Goal: Task Accomplishment & Management: Manage account settings

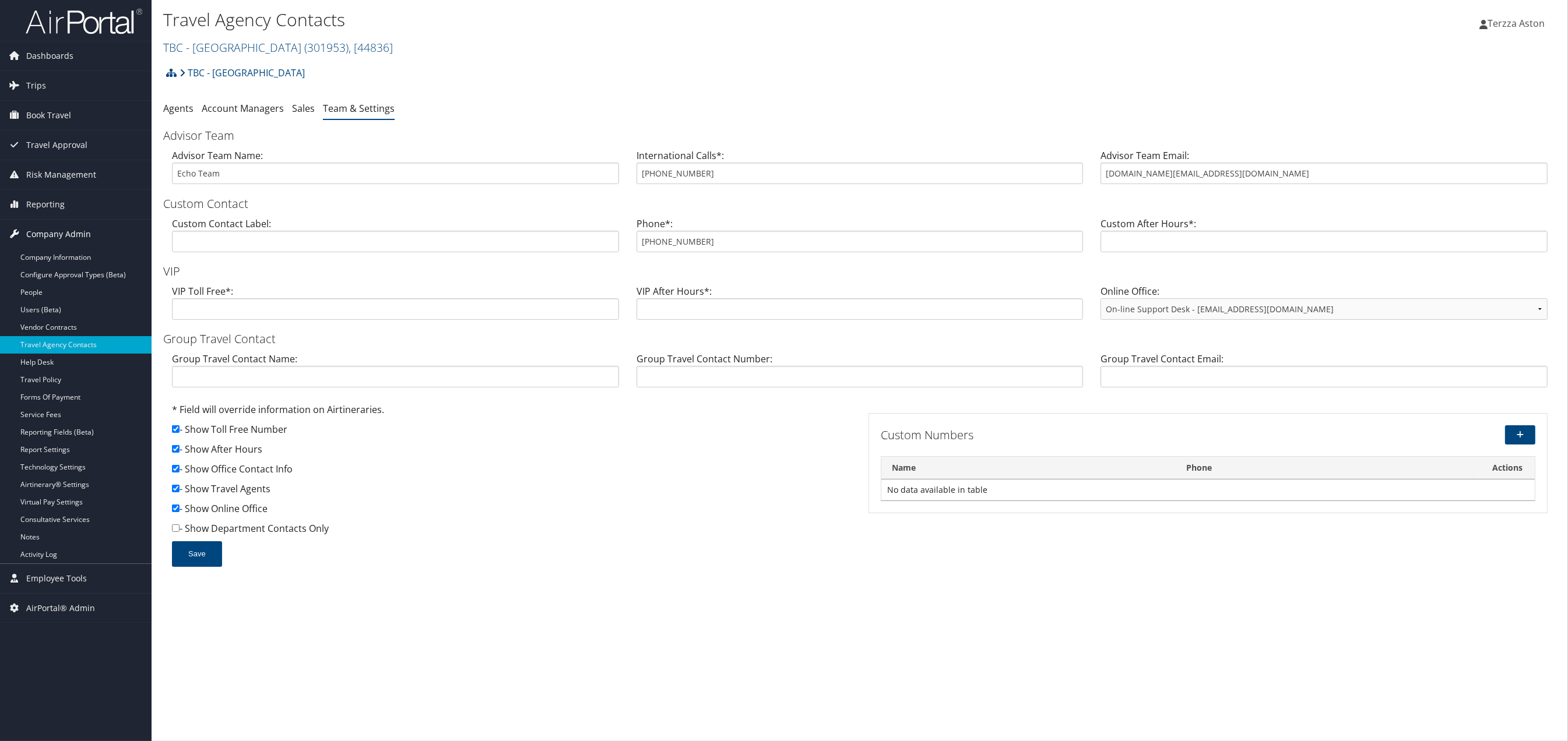
click at [62, 231] on span "Company Admin" at bounding box center [58, 234] width 65 height 29
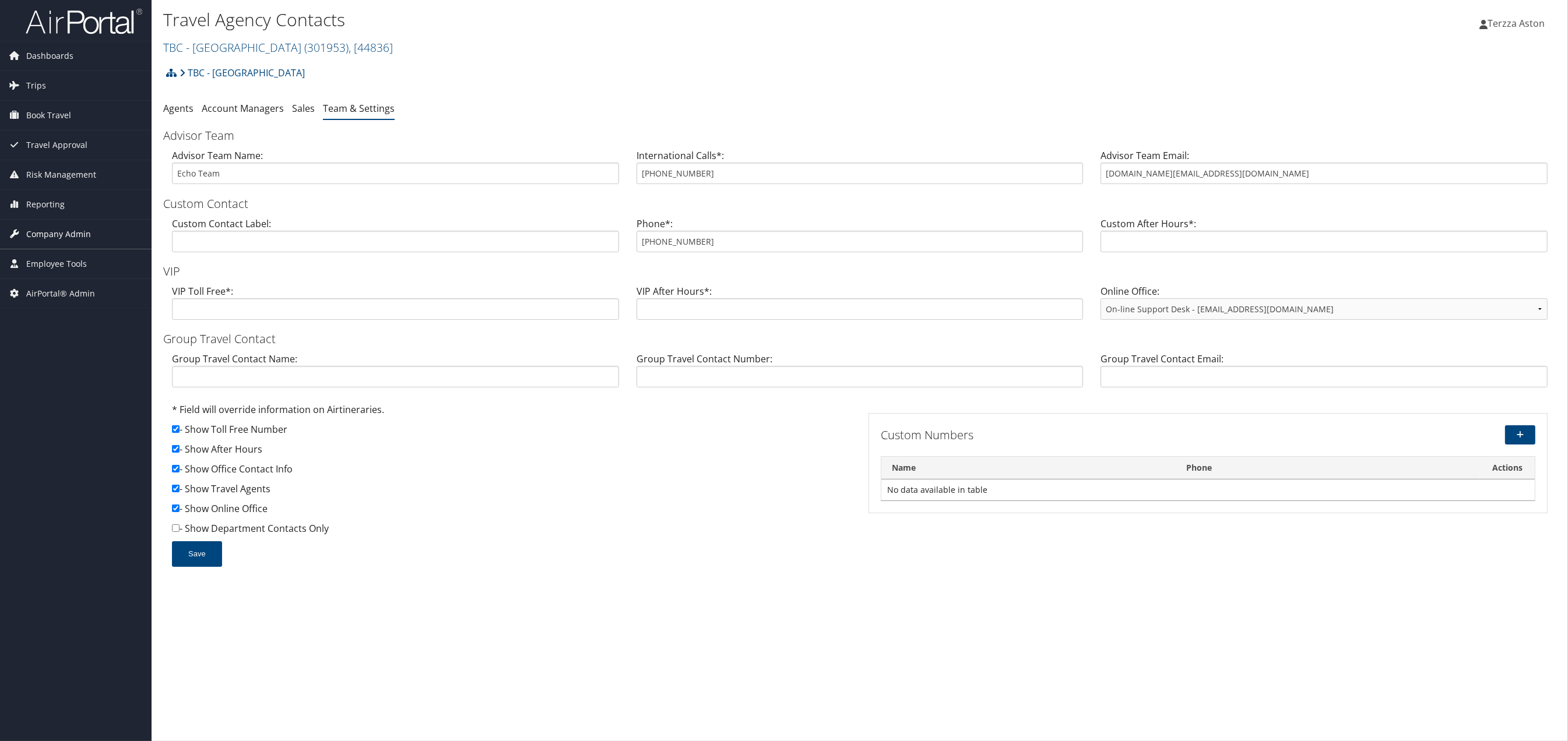
click at [62, 231] on span "Company Admin" at bounding box center [58, 234] width 65 height 29
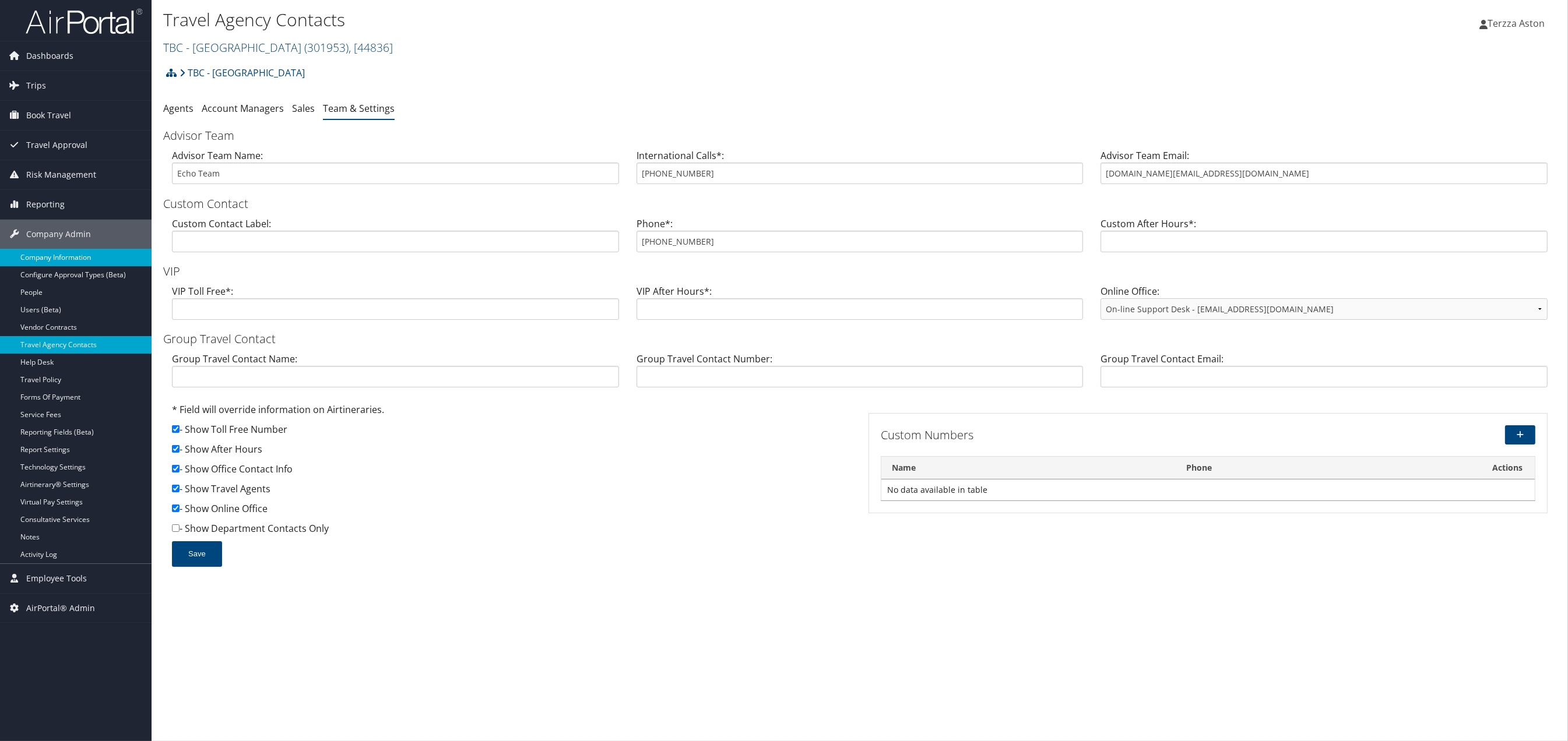
click at [68, 254] on link "Company Information" at bounding box center [76, 257] width 152 height 17
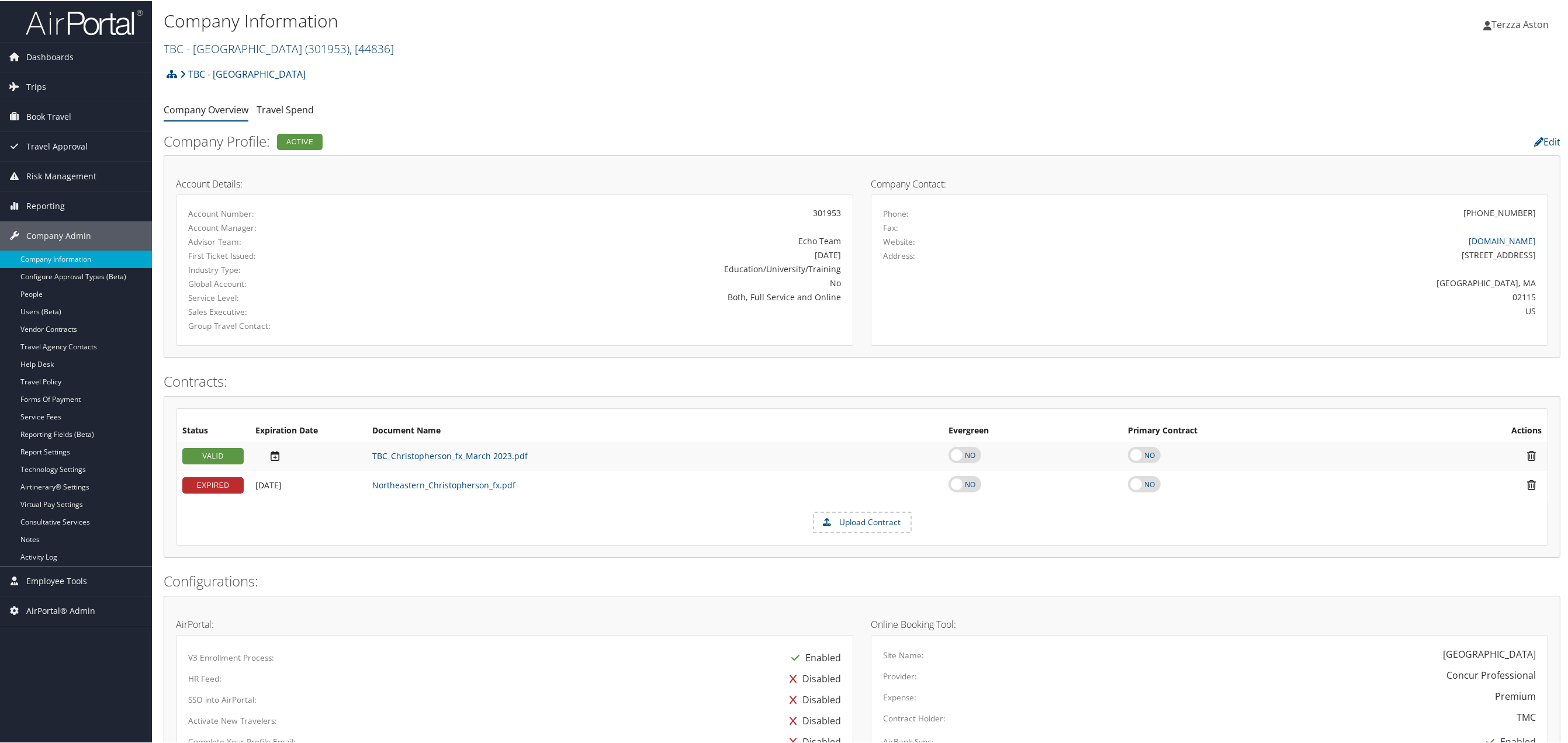
click at [256, 52] on link "TBC - Northeastern University ( 301953 ) , [ 44836 ]" at bounding box center [279, 48] width 231 height 16
click at [256, 71] on input "search" at bounding box center [241, 69] width 154 height 22
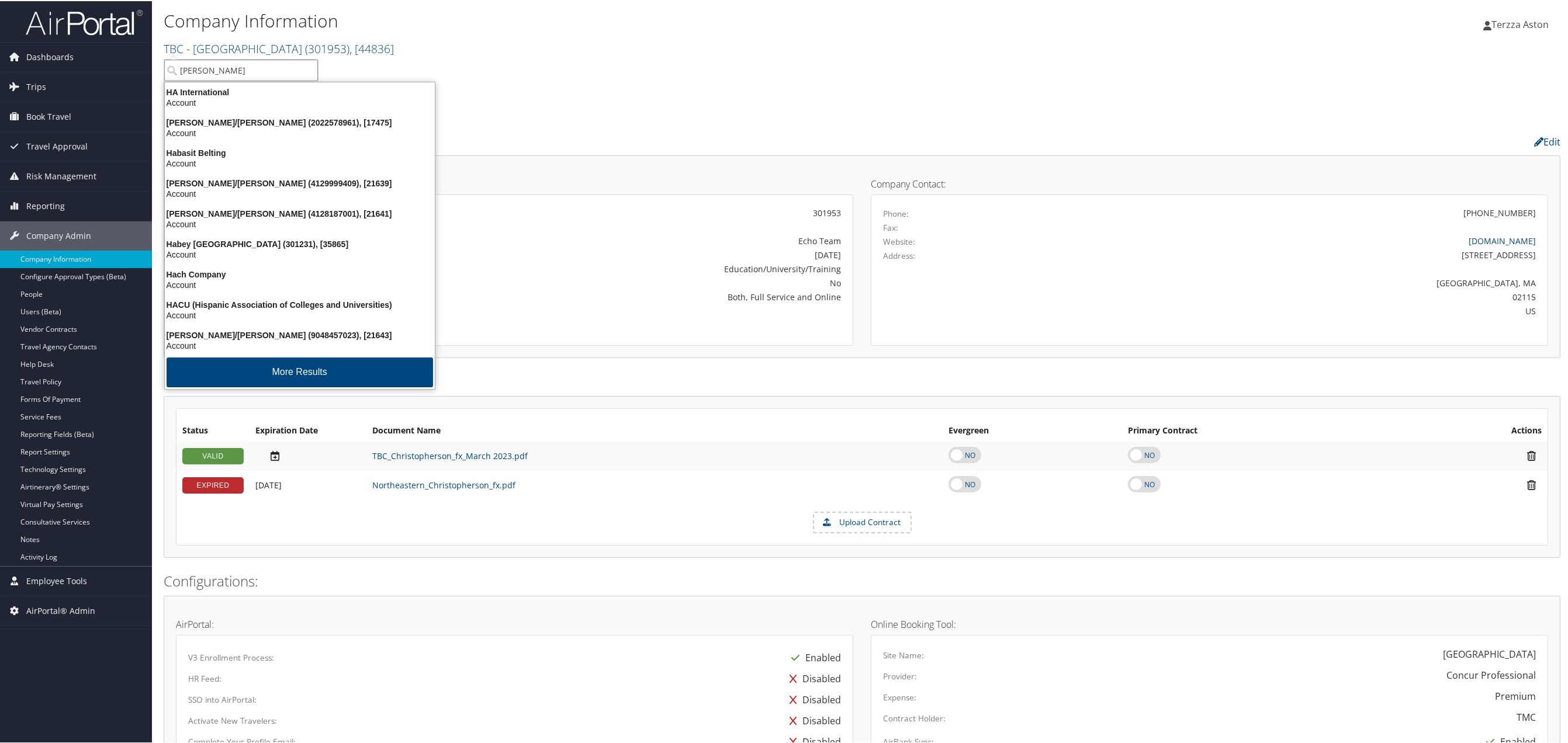
type input "hagerty"
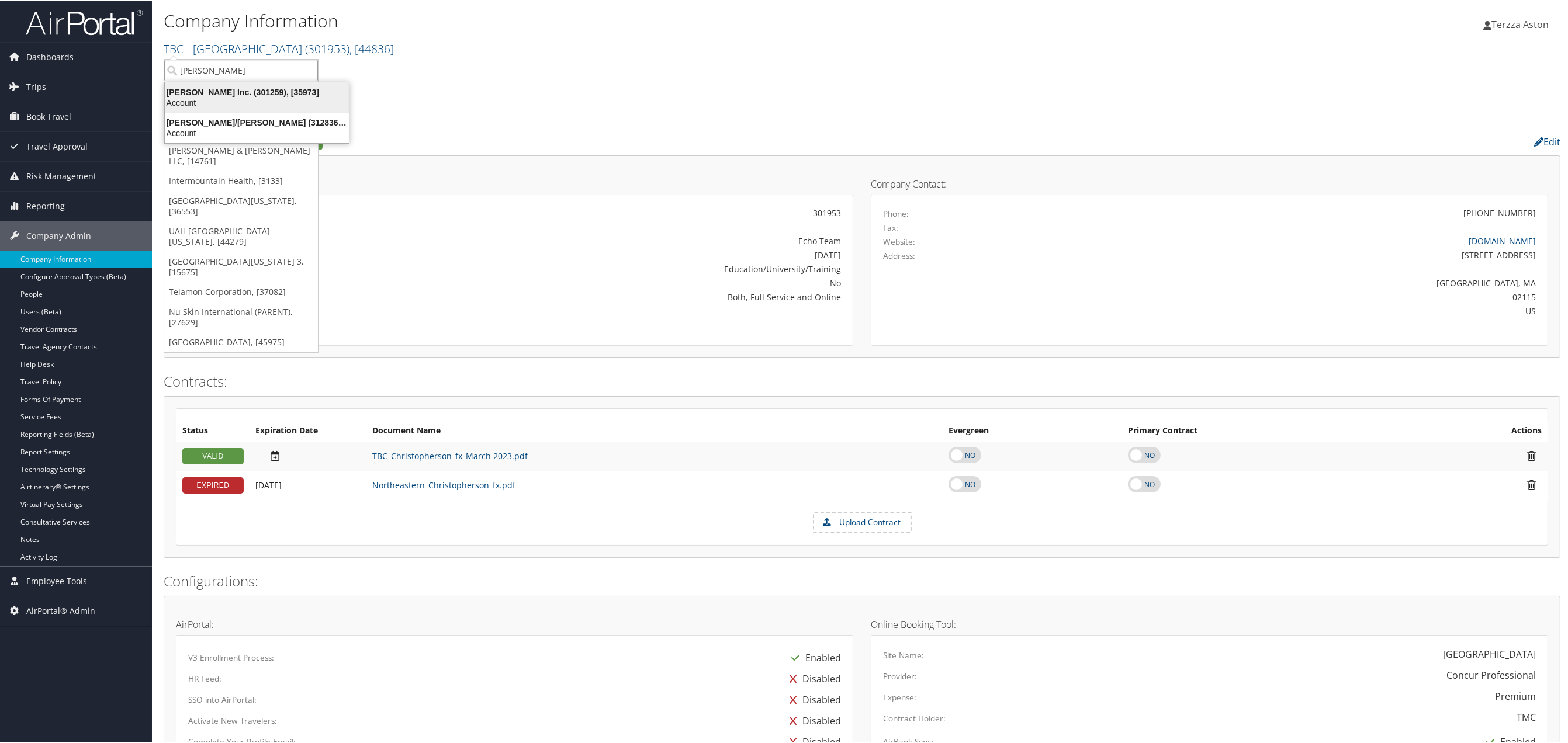
click at [193, 94] on div "Hagerty Inc. (301259), [35973]" at bounding box center [257, 91] width 198 height 10
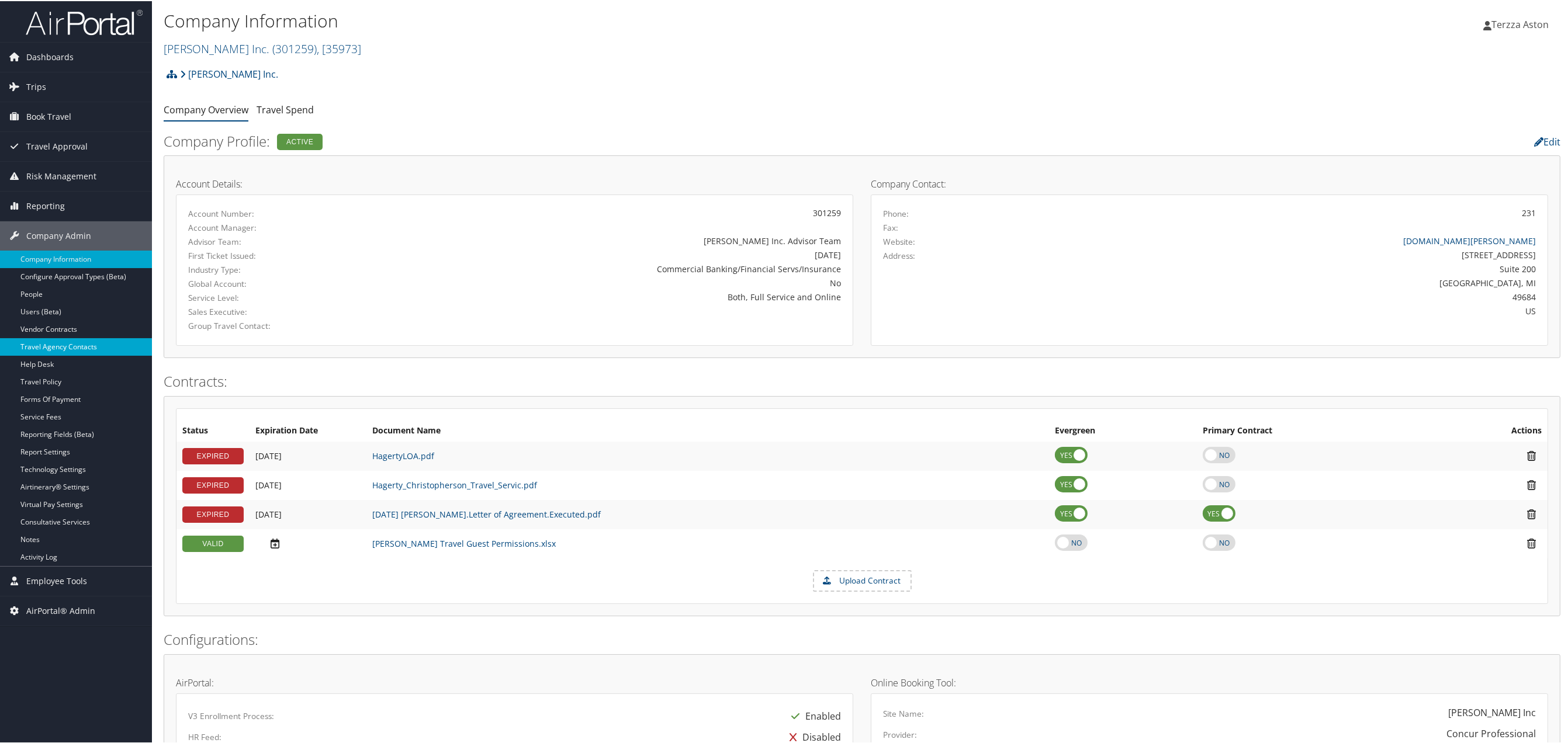
click at [67, 349] on link "Travel Agency Contacts" at bounding box center [76, 345] width 152 height 17
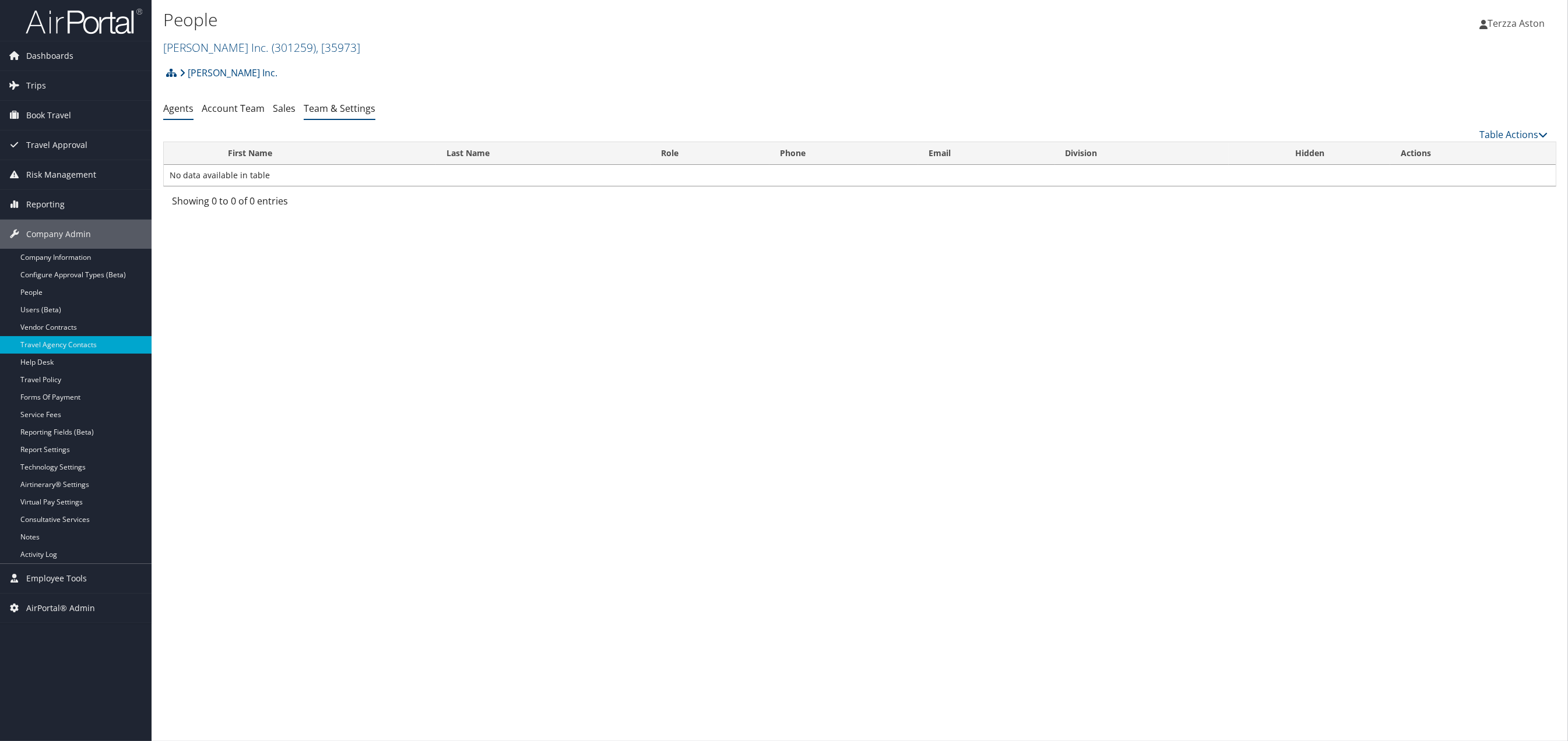
click at [353, 100] on li "Team & Settings" at bounding box center [339, 109] width 72 height 21
click at [353, 106] on link "Team & Settings" at bounding box center [339, 108] width 72 height 13
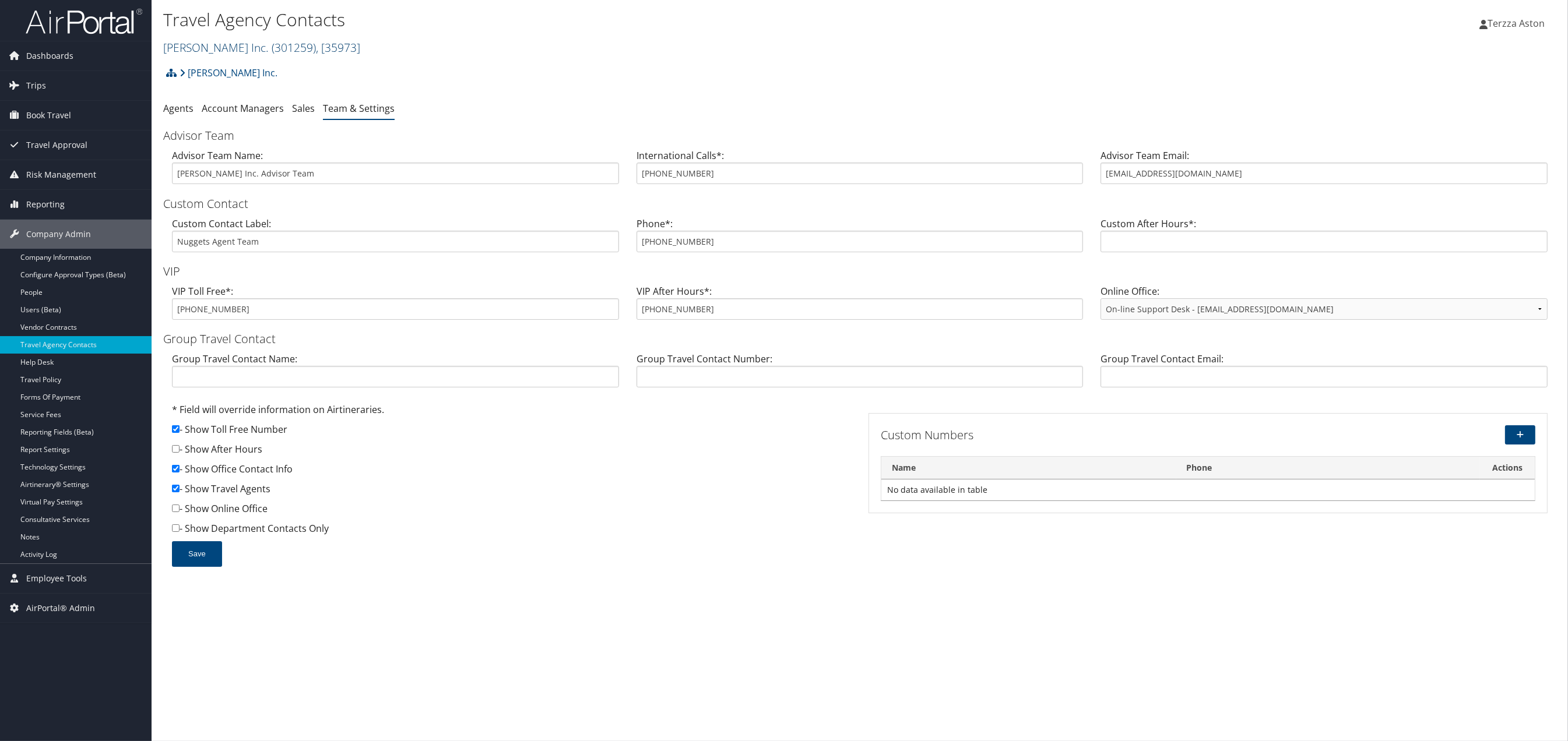
click at [220, 44] on link "[PERSON_NAME] Inc. ( 301259 ) , [ 35973 ]" at bounding box center [262, 47] width 197 height 16
click at [214, 77] on input "search" at bounding box center [240, 69] width 153 height 22
click at [216, 65] on input "search" at bounding box center [240, 69] width 153 height 22
click at [213, 63] on input "search" at bounding box center [240, 69] width 153 height 22
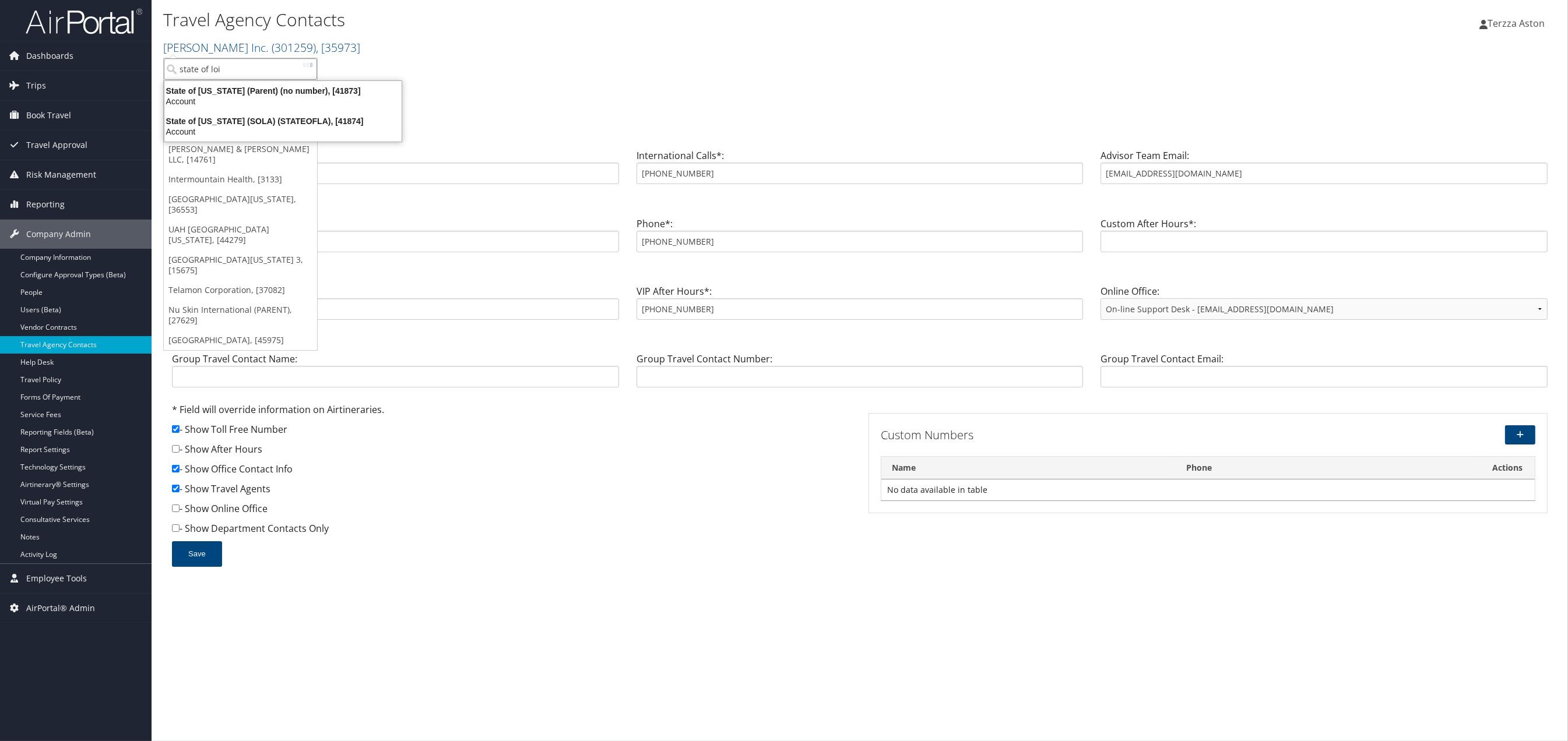
type input "state of lo"
click at [215, 123] on div "State of Louisiana (SOLA) (STATEOFLA), [41874]" at bounding box center [283, 121] width 251 height 10
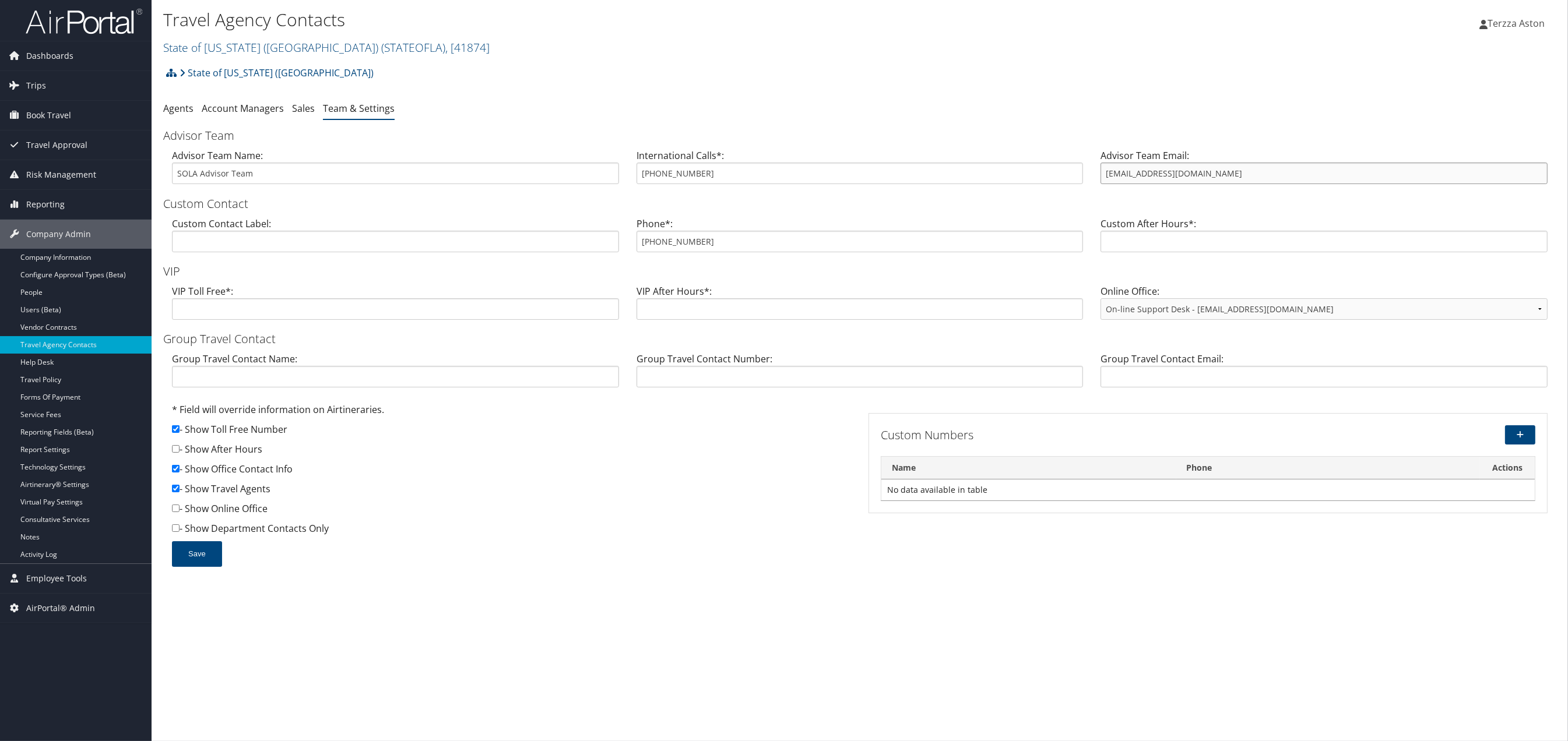
drag, startPoint x: 1101, startPoint y: 178, endPoint x: 1205, endPoint y: 176, distance: 104.0
click at [1205, 176] on input "[EMAIL_ADDRESS][DOMAIN_NAME]" at bounding box center [1324, 174] width 447 height 22
